Goal: Find specific page/section: Find specific page/section

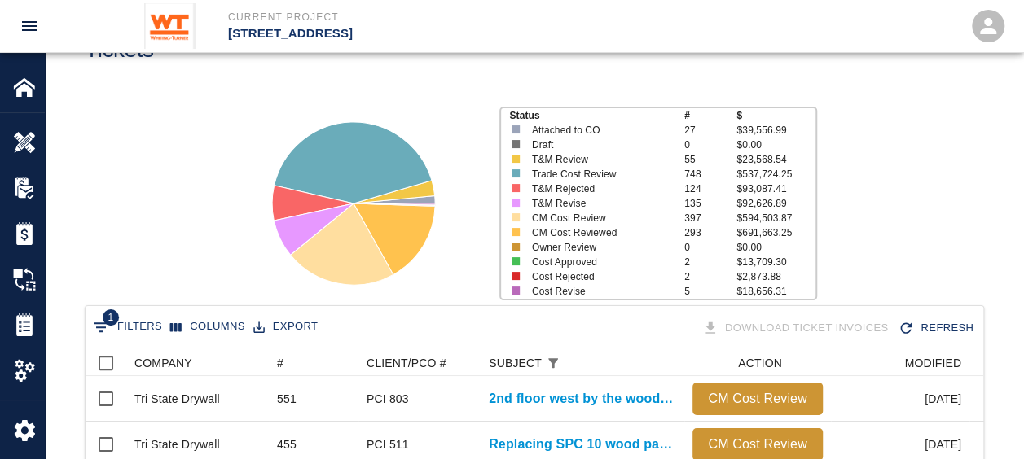
scroll to position [163, 0]
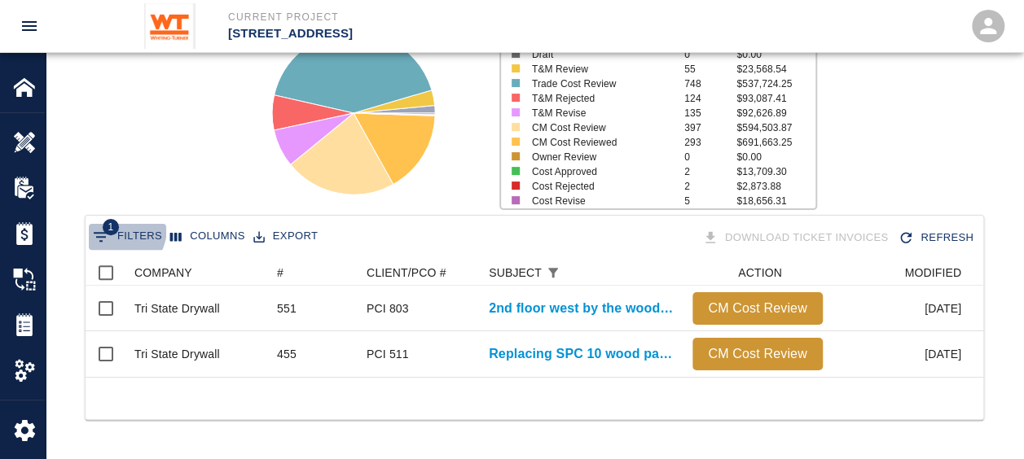
click at [113, 223] on span "1" at bounding box center [111, 227] width 16 height 16
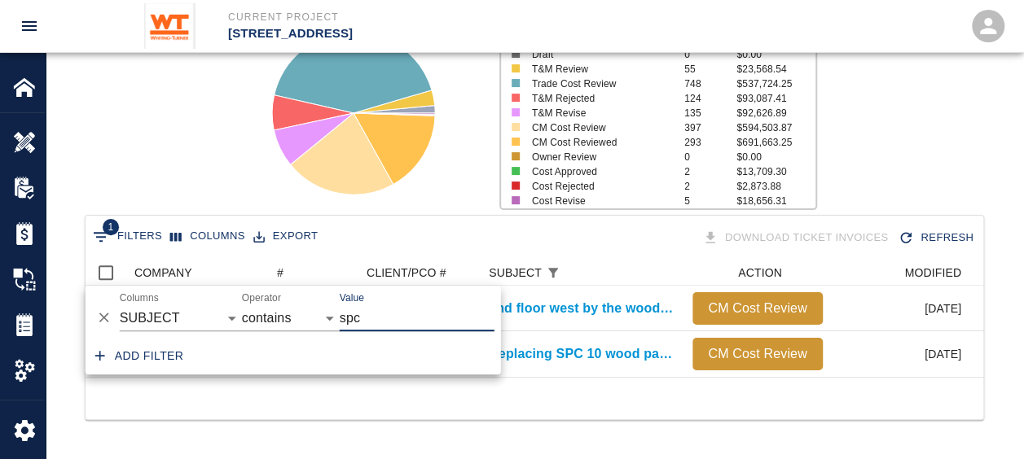
drag, startPoint x: 448, startPoint y: 319, endPoint x: 328, endPoint y: 332, distance: 120.4
click at [328, 332] on div "And Or Columns COMPANY ID # CLIENT/PCO # SUBJECT DESCRIPTION ACTION WORK MODIFI…" at bounding box center [293, 312] width 415 height 52
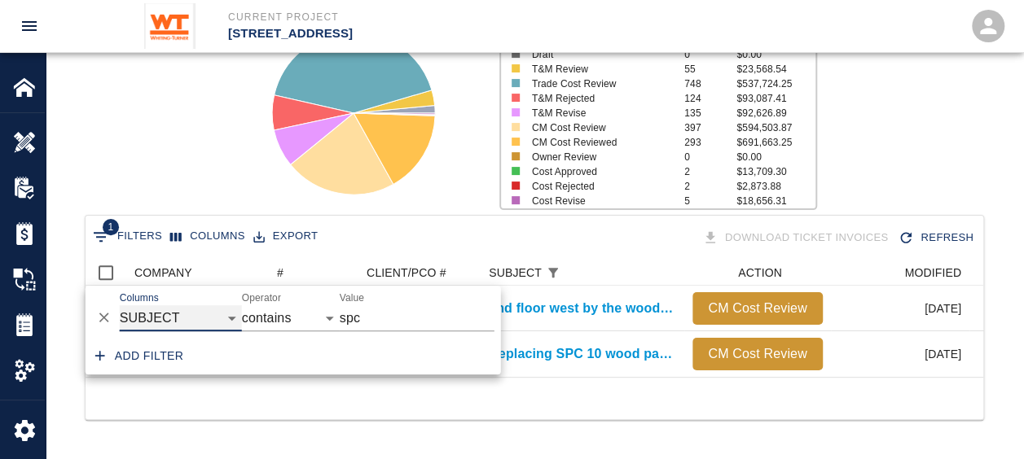
click at [152, 319] on select "COMPANY ID # CLIENT/PCO # SUBJECT DESCRIPTION ACTION WORK MODIFIED CREATED CODE…" at bounding box center [181, 318] width 122 height 26
click at [120, 305] on select "COMPANY ID # CLIENT/PCO # SUBJECT DESCRIPTION ACTION WORK MODIFIED CREATED CODE…" at bounding box center [181, 318] width 122 height 26
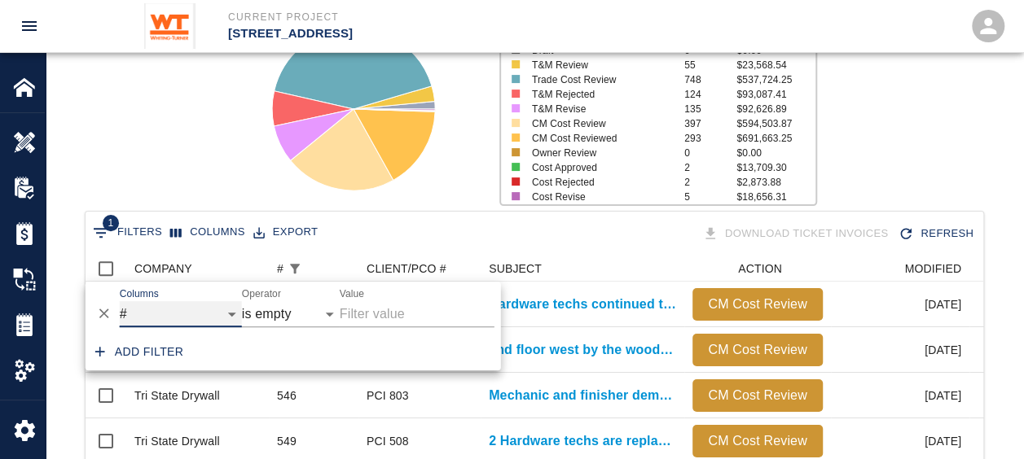
select select "number"
select select "="
click at [376, 313] on input "spc" at bounding box center [417, 314] width 155 height 26
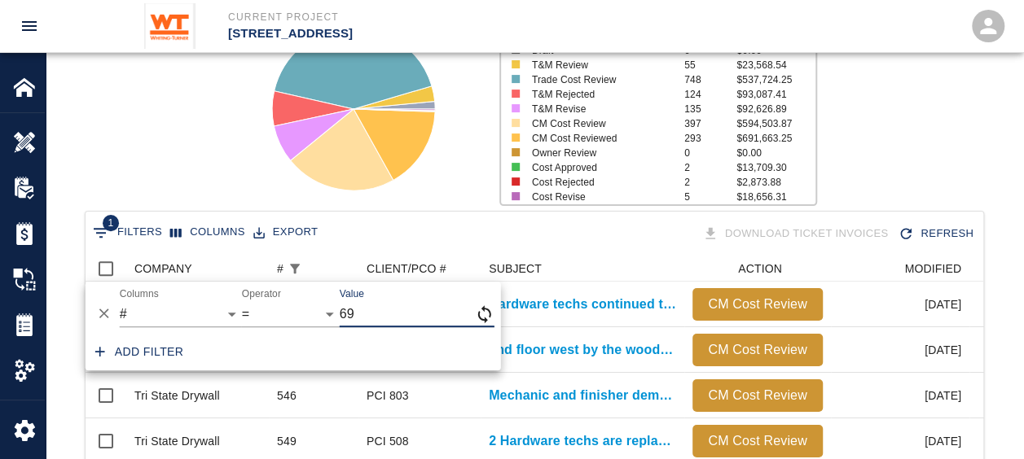
type input "69"
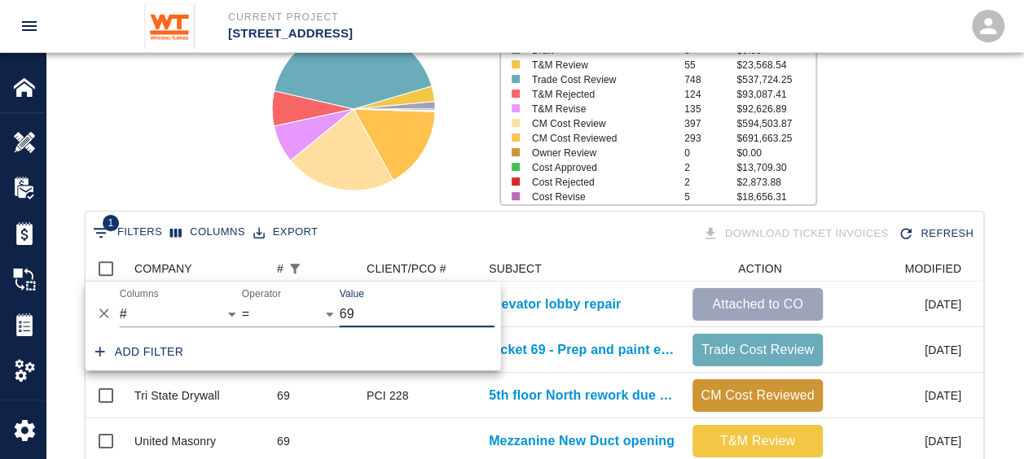
scroll to position [254, 885]
click at [917, 168] on div "Status # $ Attached to CO 27 $39,556.99 Draft 0 $0.00 T&M Review 55 $23,568.54 …" at bounding box center [528, 102] width 991 height 217
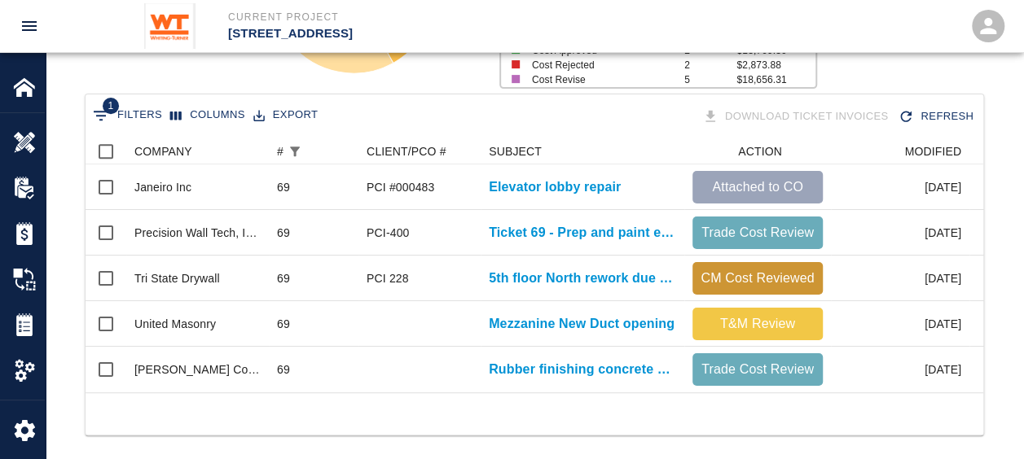
scroll to position [308, 0]
